Goal: Communication & Community: Participate in discussion

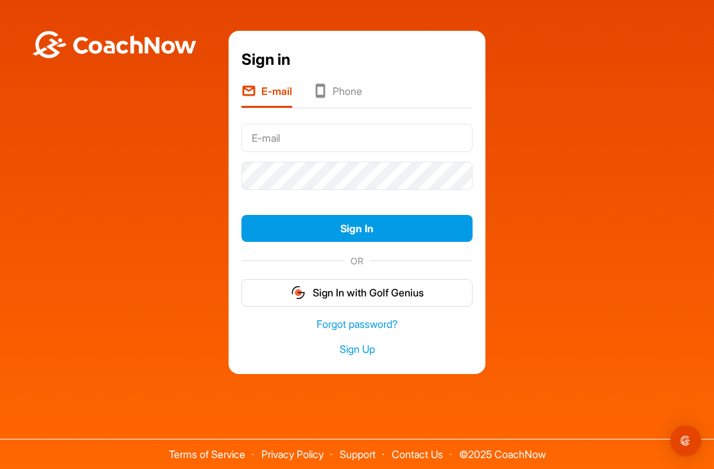
click at [321, 152] on input "text" at bounding box center [356, 138] width 231 height 28
type input "NoClawz@yahoo.com"
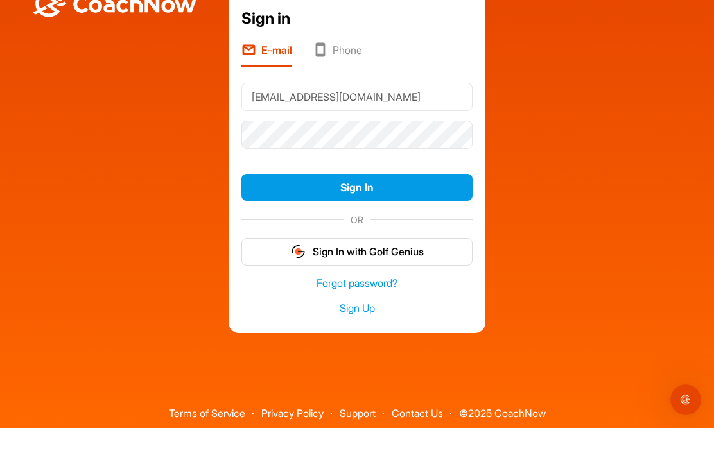
click at [463, 215] on button "Sign In" at bounding box center [356, 229] width 231 height 28
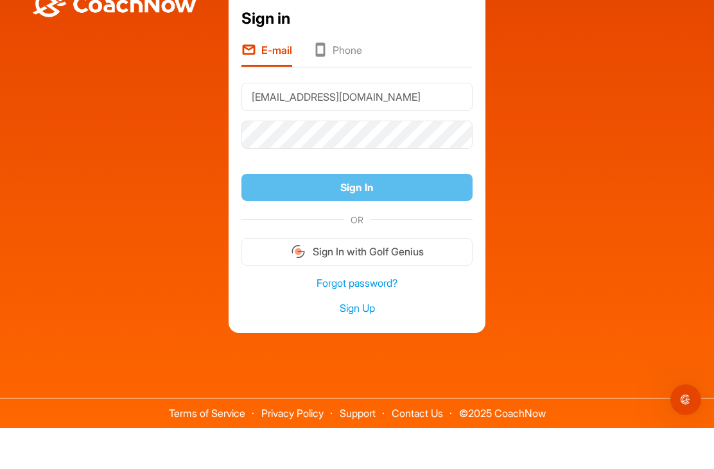
scroll to position [41, 0]
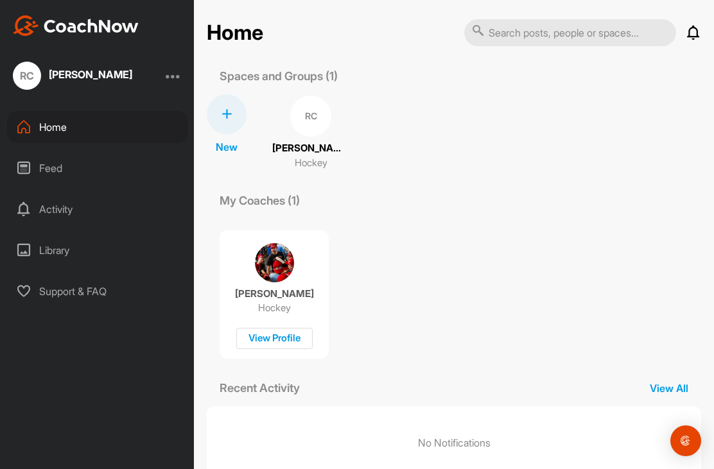
scroll to position [6, 0]
click at [298, 338] on div "View Profile" at bounding box center [274, 339] width 76 height 21
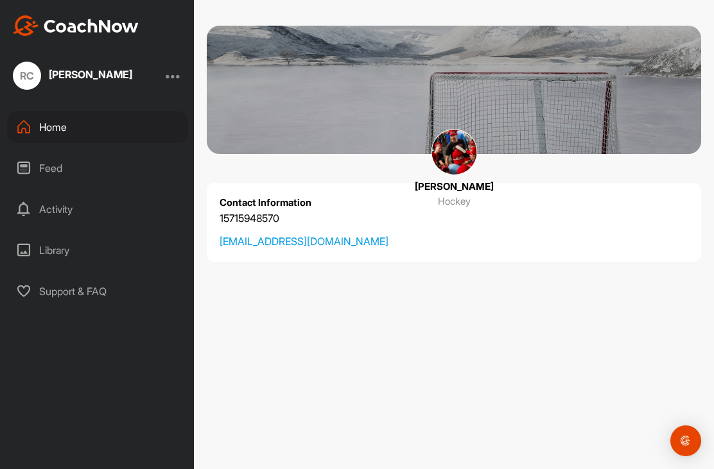
click at [476, 147] on img at bounding box center [454, 152] width 46 height 46
click at [459, 150] on img at bounding box center [454, 152] width 46 height 46
click at [451, 151] on img at bounding box center [454, 152] width 46 height 46
click at [463, 146] on img at bounding box center [454, 152] width 46 height 46
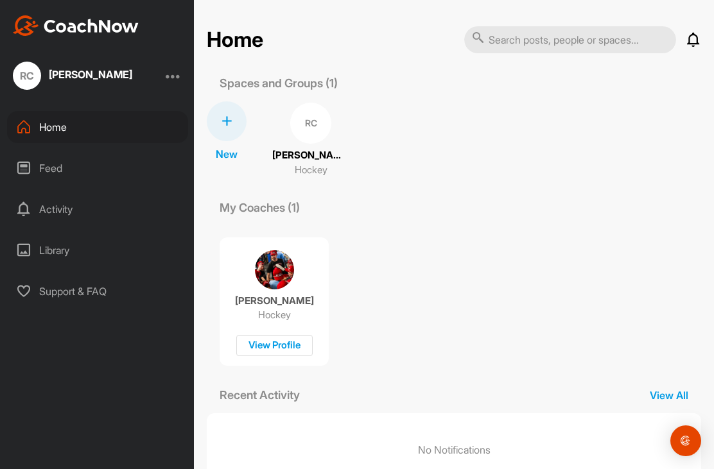
click at [76, 182] on div "Feed" at bounding box center [97, 168] width 181 height 32
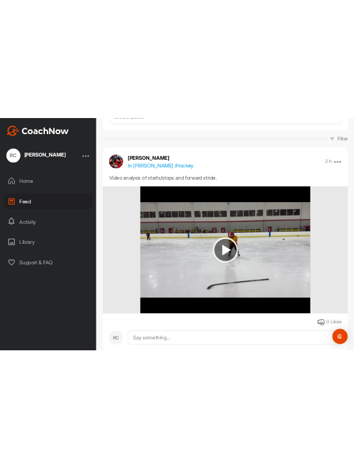
scroll to position [103, 0]
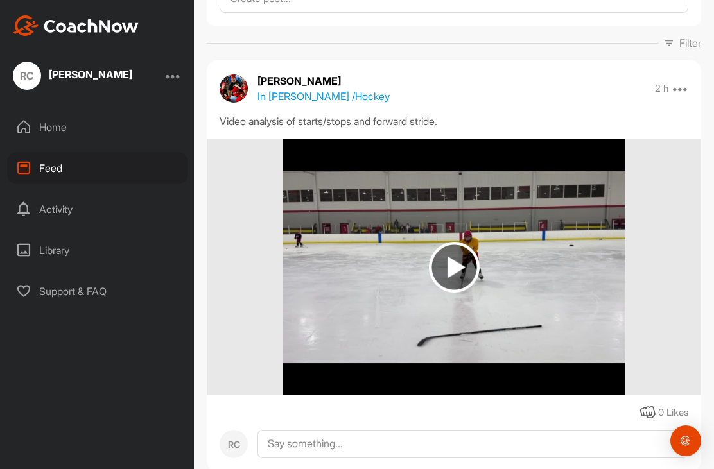
click at [510, 220] on img at bounding box center [453, 267] width 342 height 257
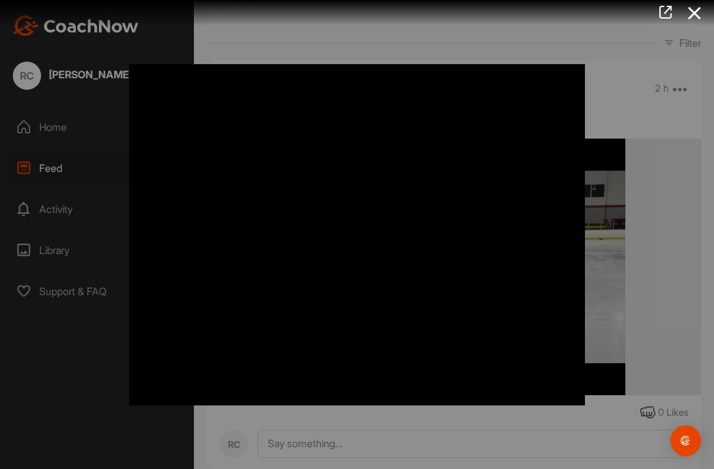
click at [689, 17] on icon at bounding box center [695, 13] width 30 height 24
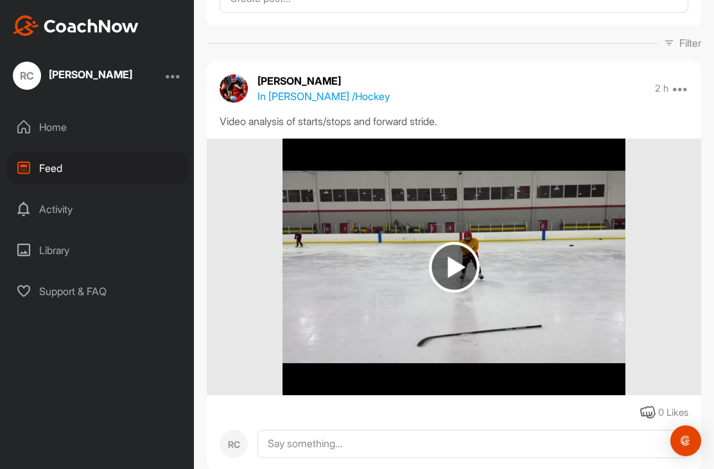
click at [44, 111] on div "Home" at bounding box center [97, 127] width 181 height 32
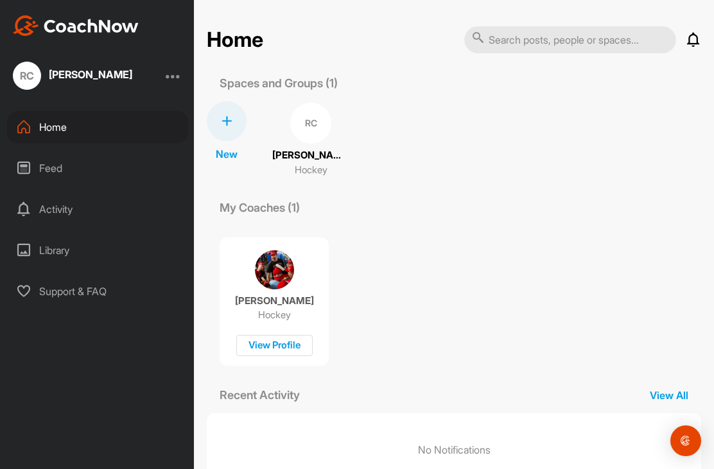
click at [300, 103] on div "RC" at bounding box center [310, 123] width 41 height 41
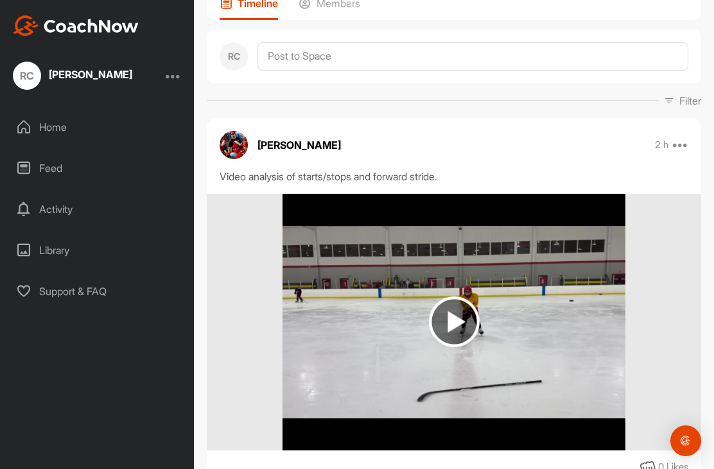
scroll to position [118, 0]
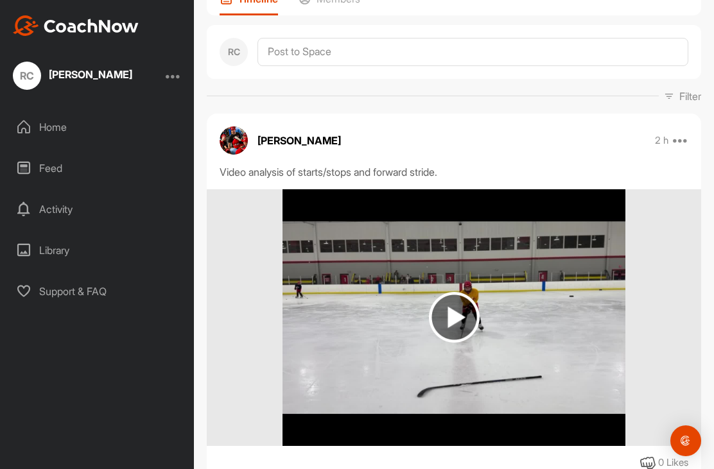
click at [601, 242] on img at bounding box center [453, 317] width 342 height 257
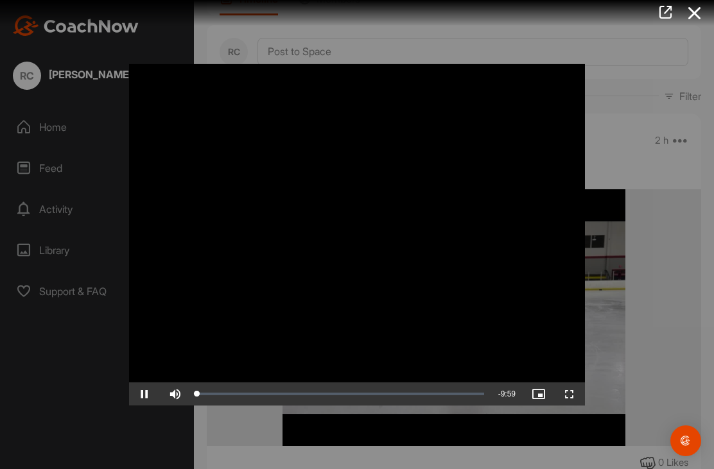
click at [651, 261] on div at bounding box center [357, 234] width 714 height 469
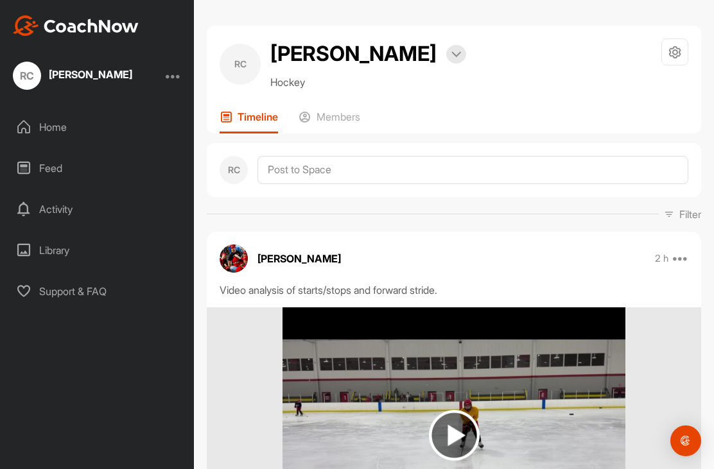
scroll to position [0, 0]
click at [252, 232] on div "[PERSON_NAME] 2 h Pin to top Report Delete Video analysis of starts/stops and f…" at bounding box center [454, 436] width 494 height 408
click at [242, 245] on img at bounding box center [233, 259] width 28 height 28
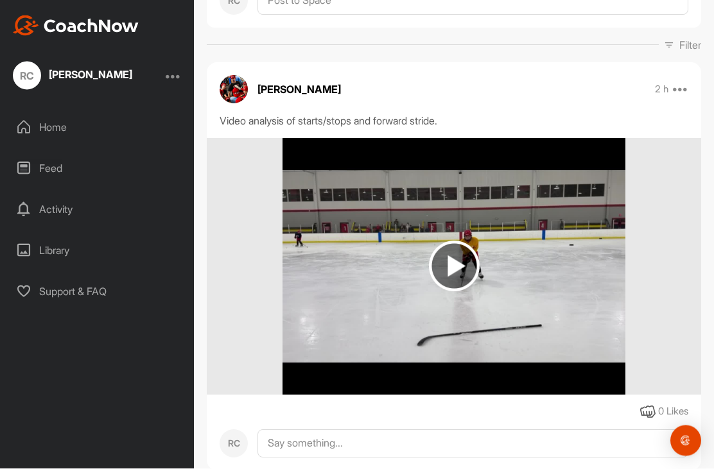
scroll to position [36, 0]
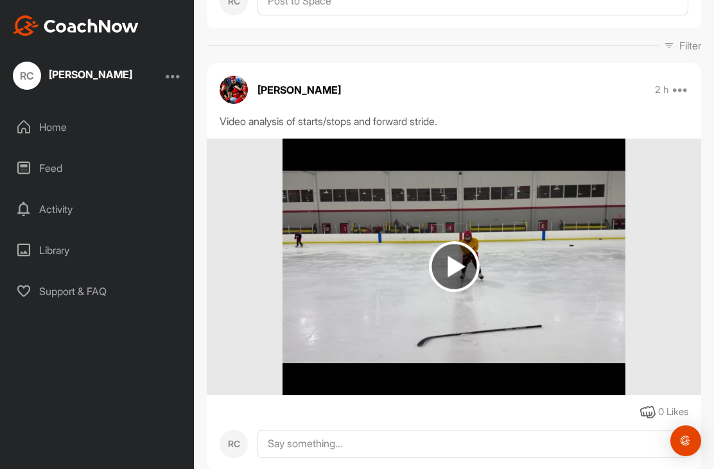
click at [456, 241] on img at bounding box center [454, 266] width 51 height 51
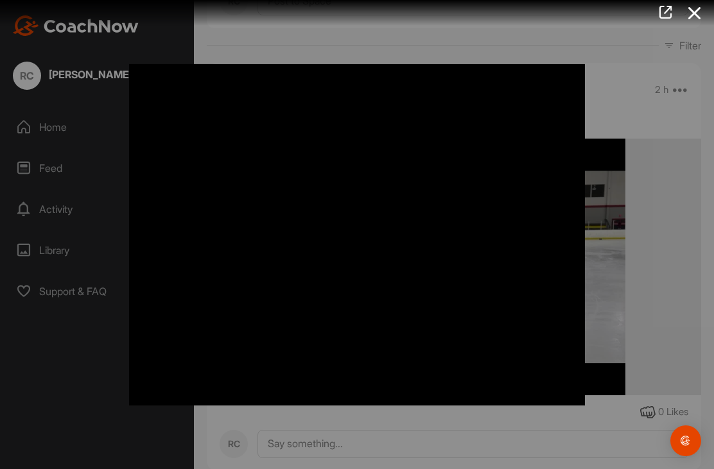
click at [635, 299] on div at bounding box center [357, 234] width 714 height 469
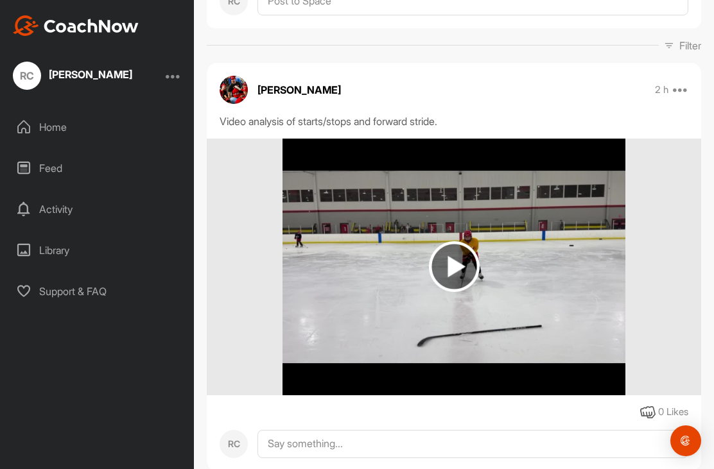
click at [462, 241] on img at bounding box center [454, 266] width 51 height 51
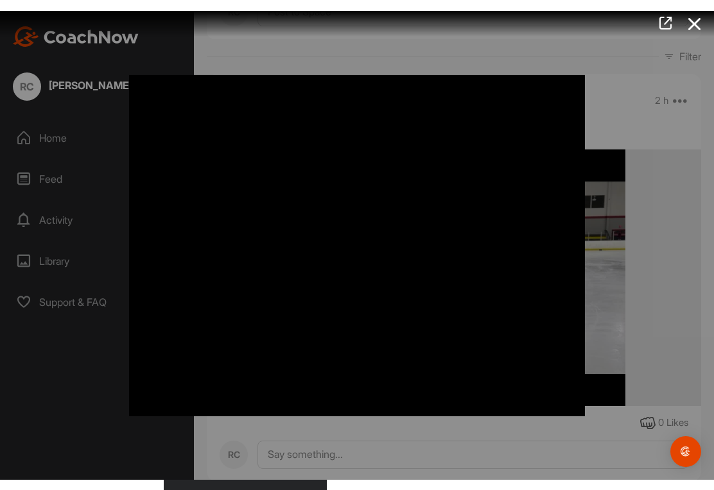
scroll to position [20, 0]
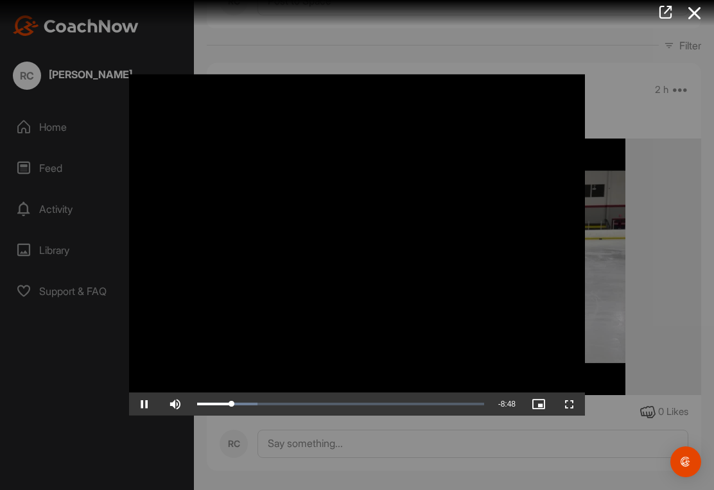
click at [114, 408] on div at bounding box center [357, 245] width 714 height 490
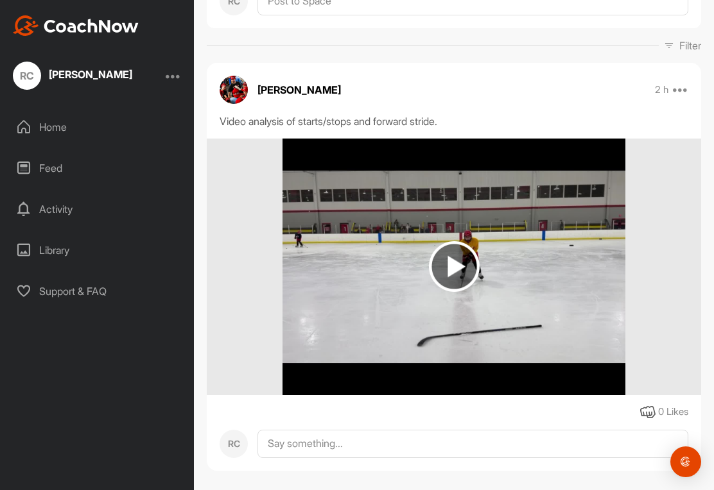
click at [144, 409] on div "[PERSON_NAME] Home Feed Activity Library Support & FAQ" at bounding box center [97, 245] width 194 height 490
click at [451, 255] on img at bounding box center [454, 266] width 51 height 51
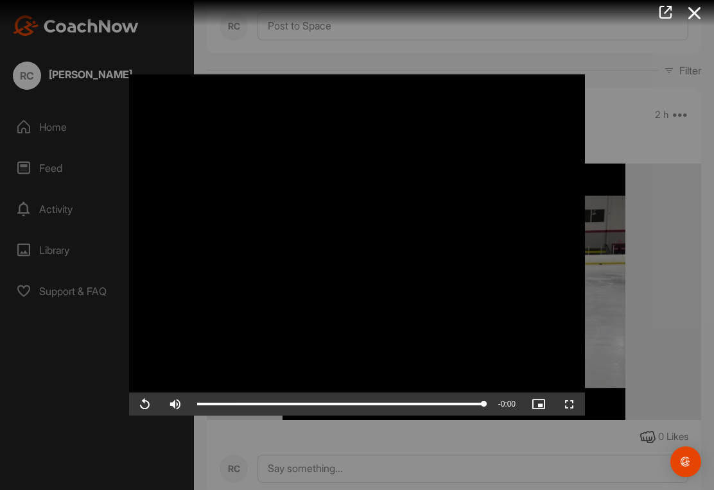
click at [164, 38] on div at bounding box center [357, 245] width 714 height 490
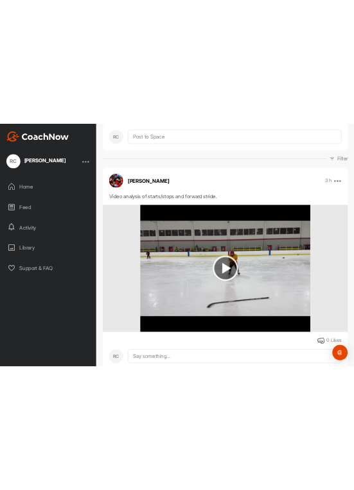
scroll to position [0, 0]
